Goal: Information Seeking & Learning: Learn about a topic

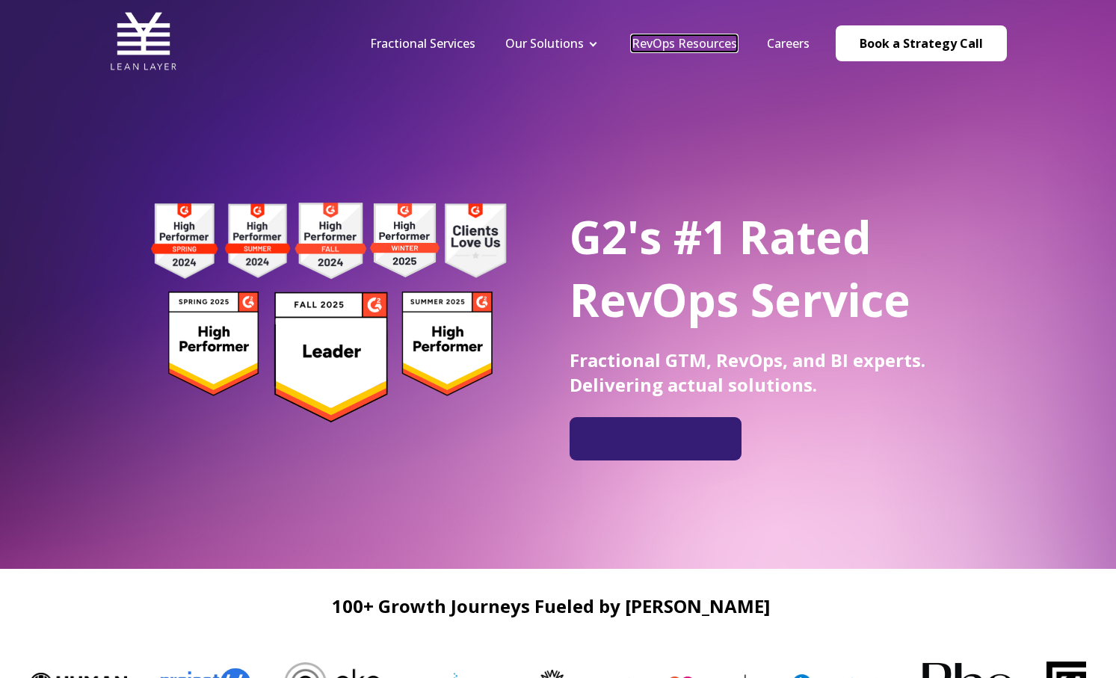
click at [700, 43] on link "RevOps Resources" at bounding box center [684, 43] width 105 height 16
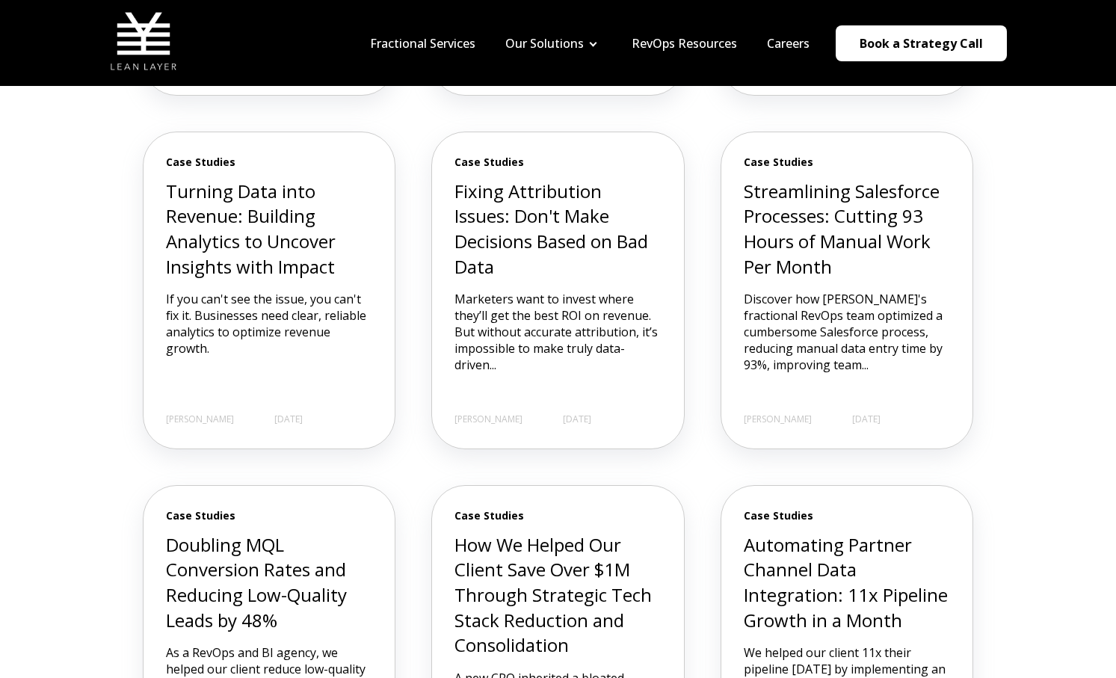
scroll to position [821, 0]
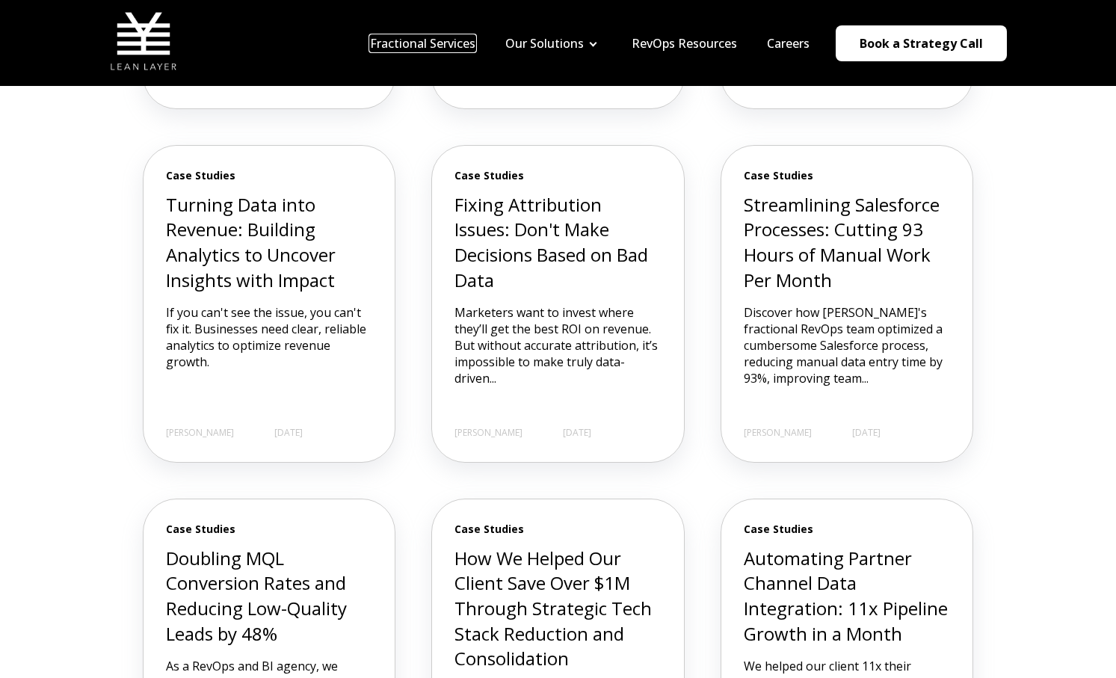
click at [439, 39] on link "Fractional Services" at bounding box center [422, 43] width 105 height 16
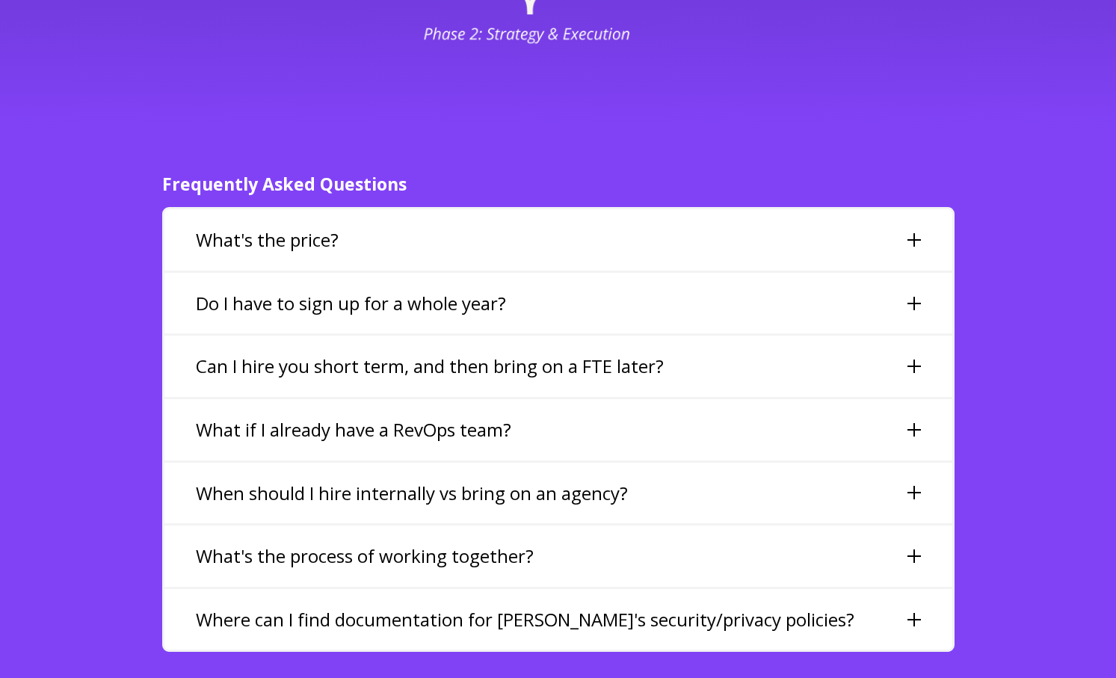
scroll to position [3405, 0]
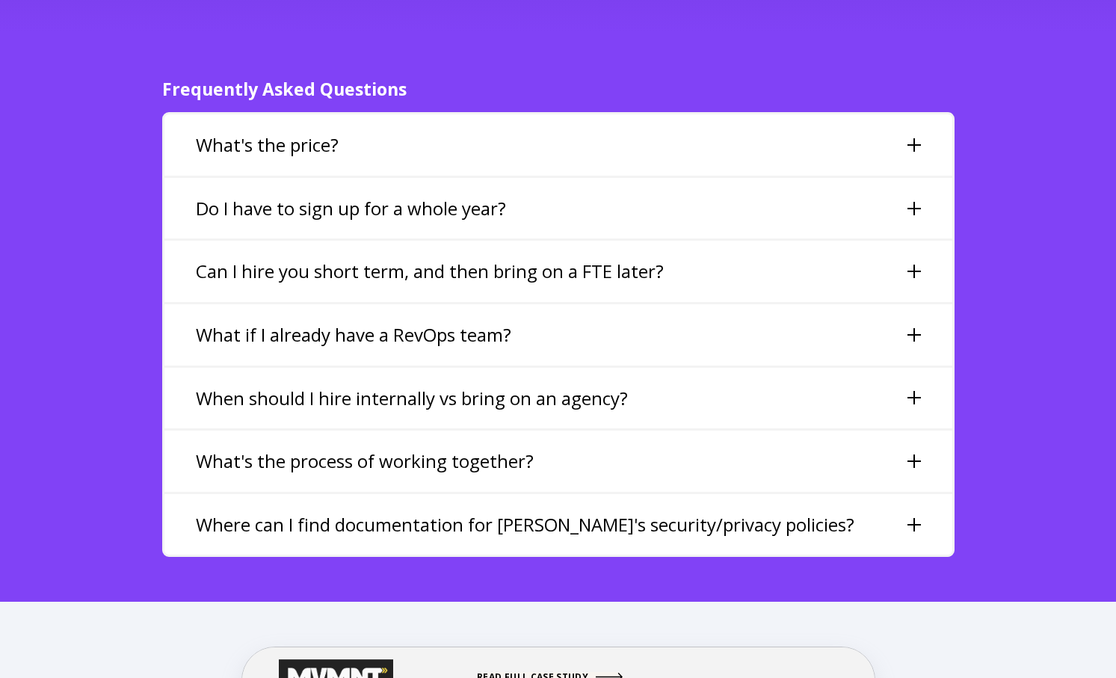
click at [852, 179] on div "Do I have to sign up for a whole year?" at bounding box center [558, 208] width 788 height 61
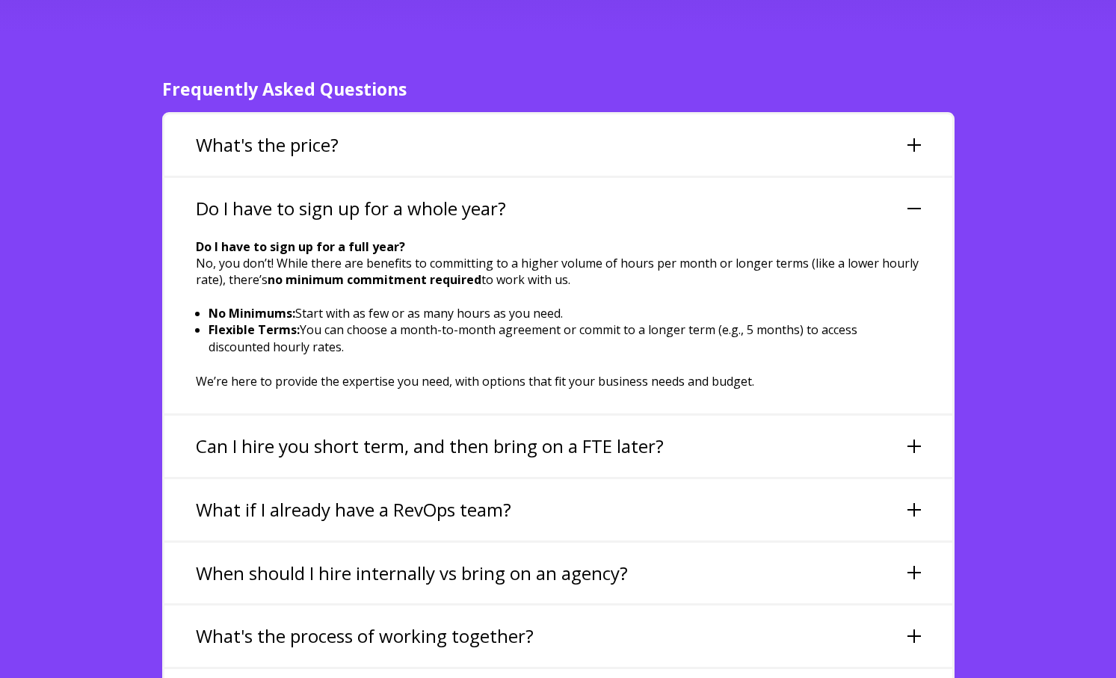
scroll to position [3459, 0]
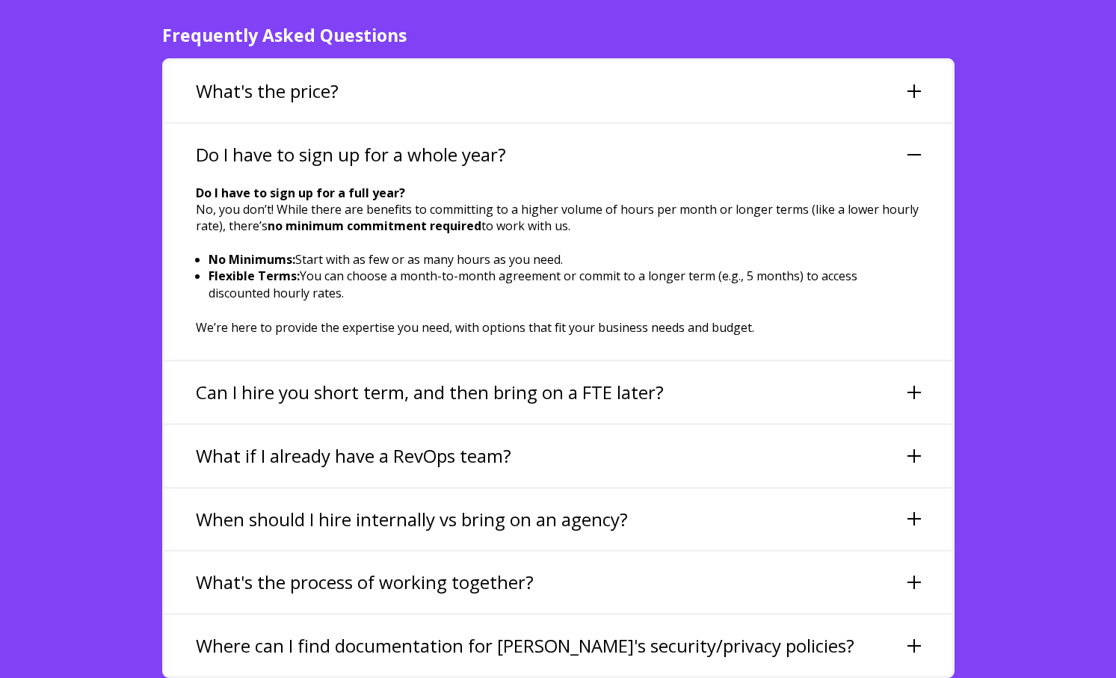
click at [857, 124] on div "Do I have to sign up for a whole year?" at bounding box center [558, 154] width 788 height 61
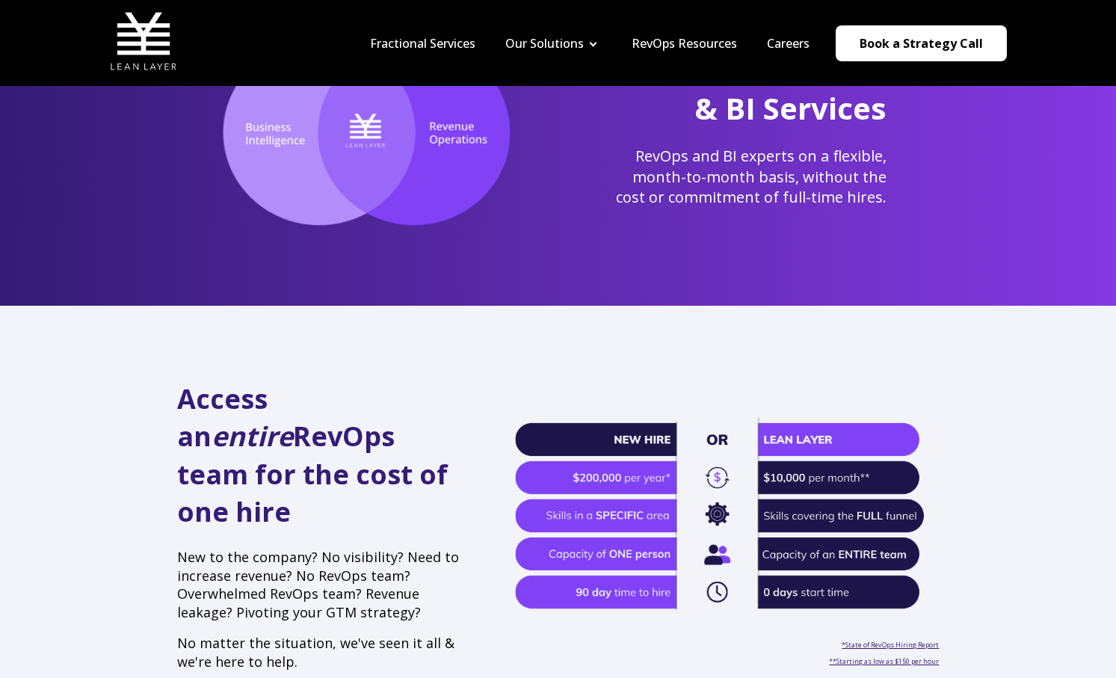
scroll to position [0, 0]
